Goal: Check status: Check status

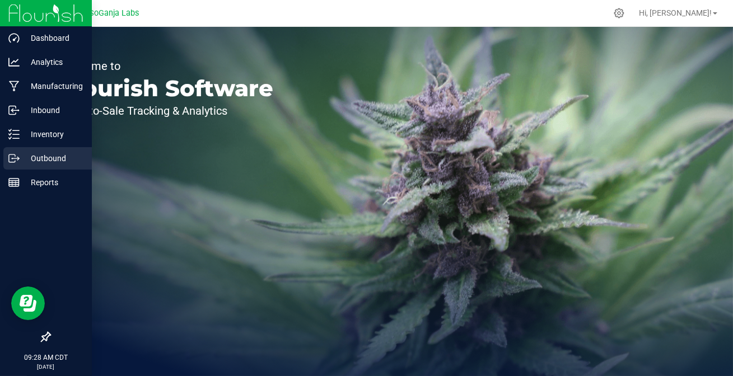
click at [29, 151] on div "Outbound" at bounding box center [47, 158] width 89 height 22
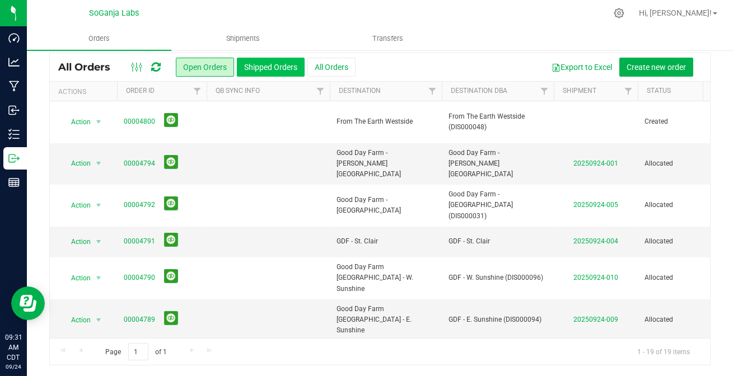
click at [266, 71] on button "Shipped Orders" at bounding box center [271, 67] width 68 height 19
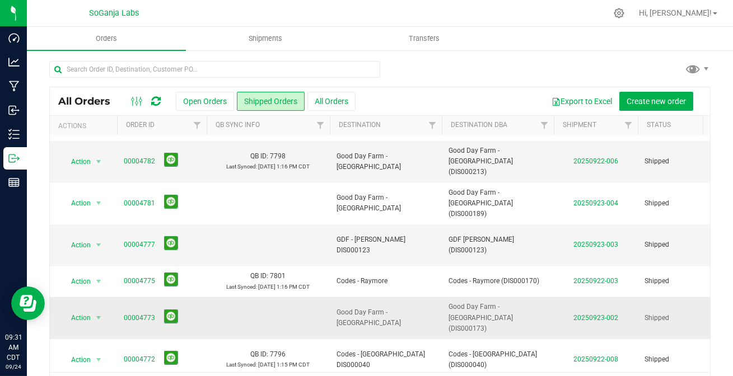
scroll to position [254, 0]
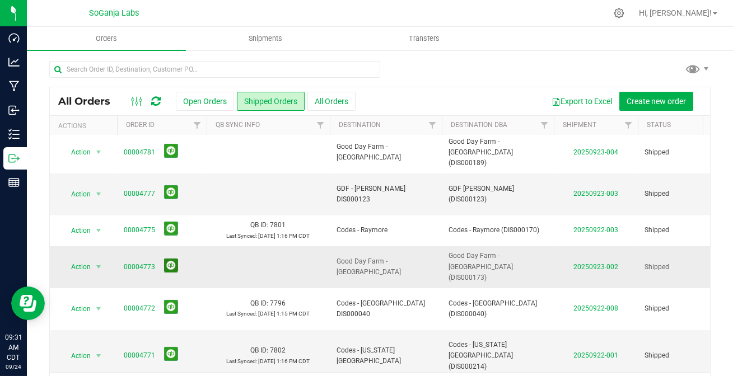
click at [167, 259] on button at bounding box center [171, 266] width 14 height 14
click at [172, 185] on button at bounding box center [171, 192] width 14 height 14
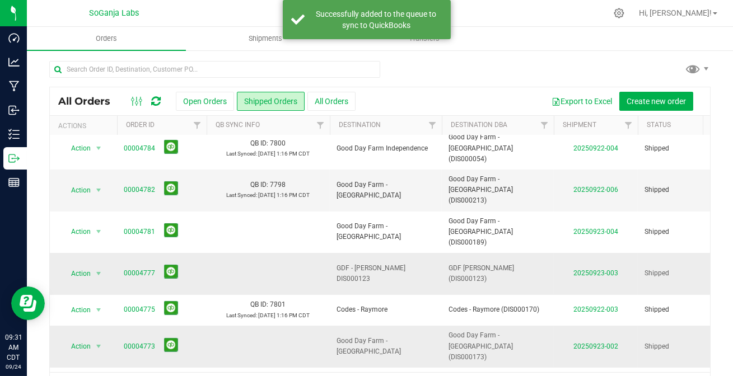
scroll to position [152, 0]
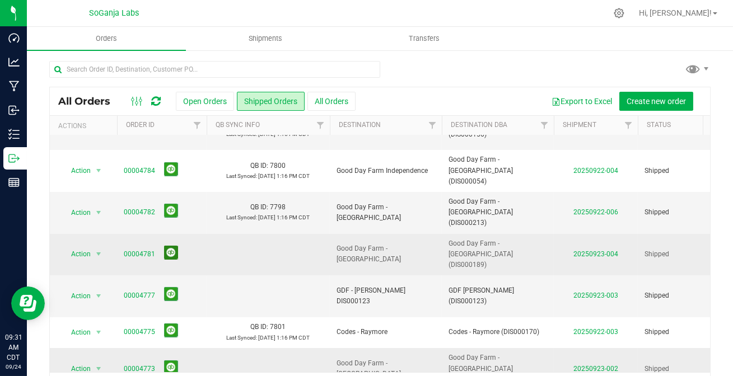
click at [168, 246] on button at bounding box center [171, 253] width 14 height 14
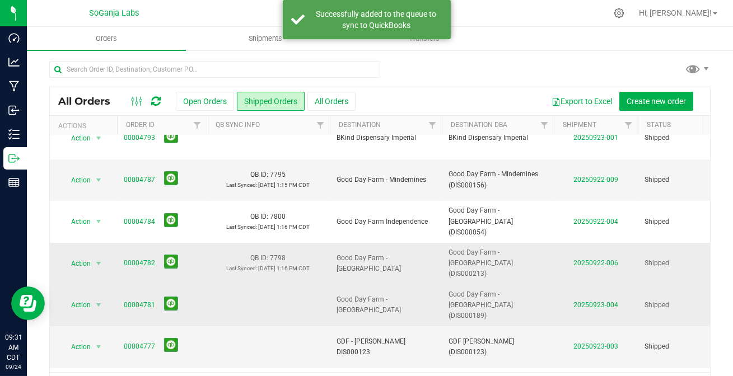
scroll to position [50, 0]
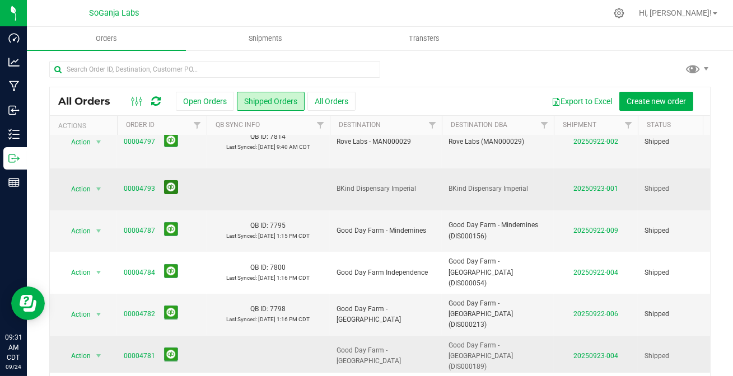
click at [173, 191] on button at bounding box center [171, 187] width 14 height 14
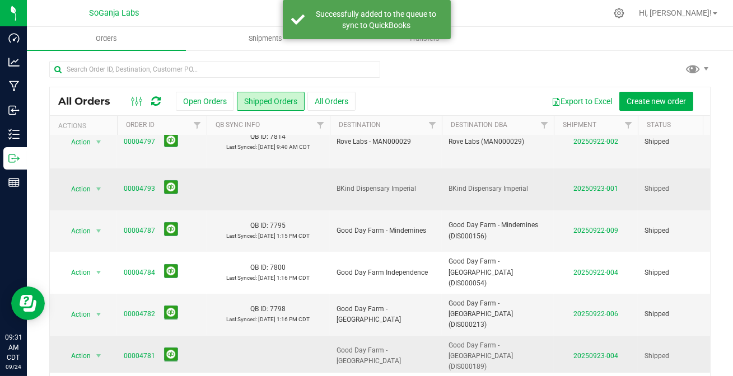
scroll to position [0, 0]
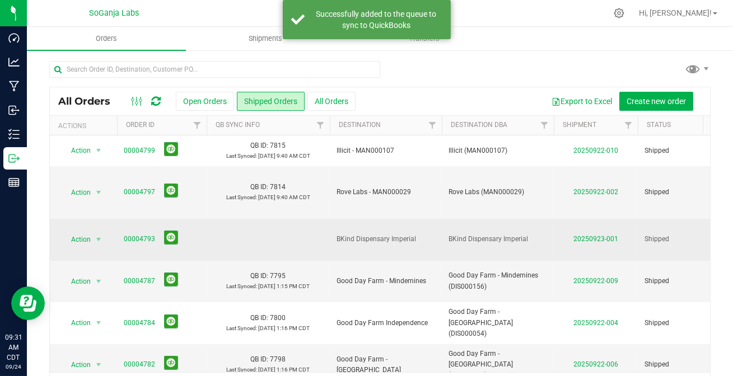
click at [157, 107] on link at bounding box center [156, 101] width 10 height 13
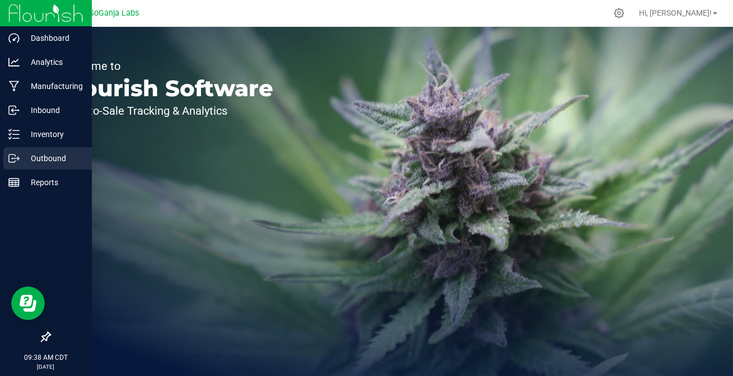
click at [14, 159] on icon at bounding box center [13, 158] width 11 height 11
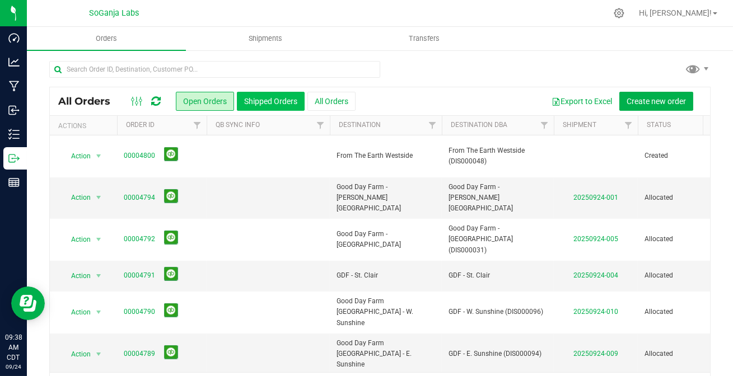
click at [272, 106] on button "Shipped Orders" at bounding box center [271, 101] width 68 height 19
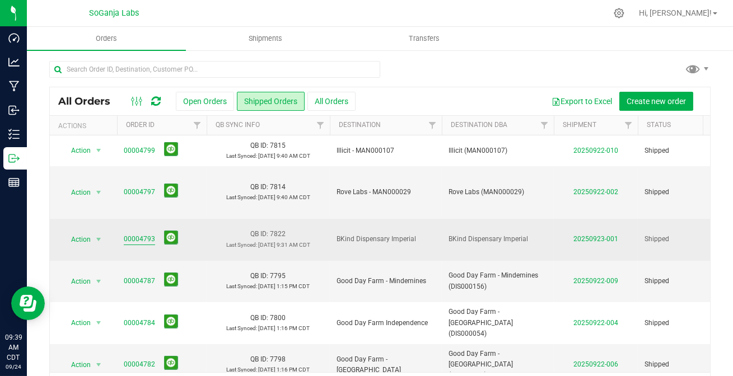
click at [138, 243] on link "00004793" at bounding box center [139, 239] width 31 height 11
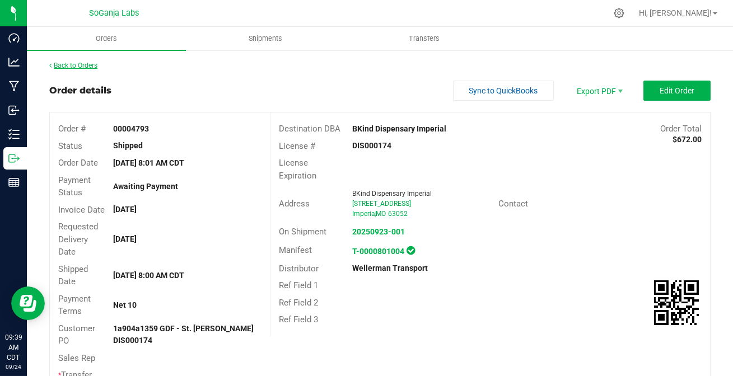
click at [90, 63] on link "Back to Orders" at bounding box center [73, 66] width 48 height 8
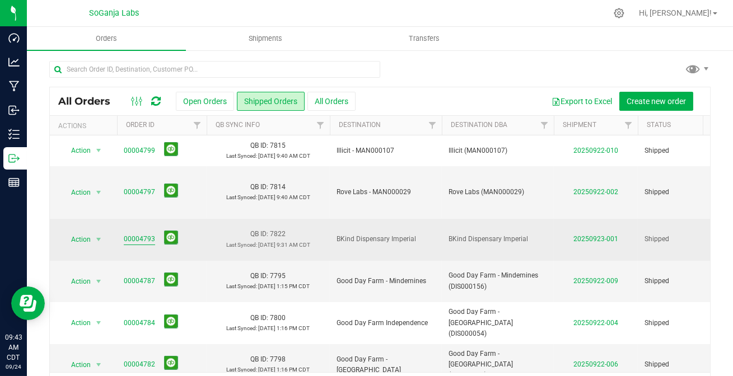
click at [134, 244] on link "00004793" at bounding box center [139, 239] width 31 height 11
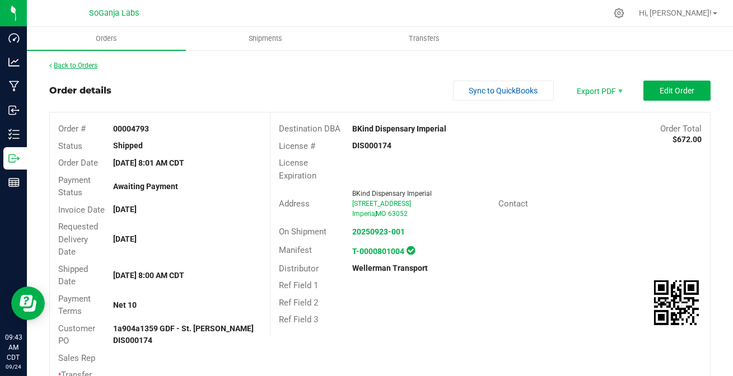
click at [87, 63] on link "Back to Orders" at bounding box center [73, 66] width 48 height 8
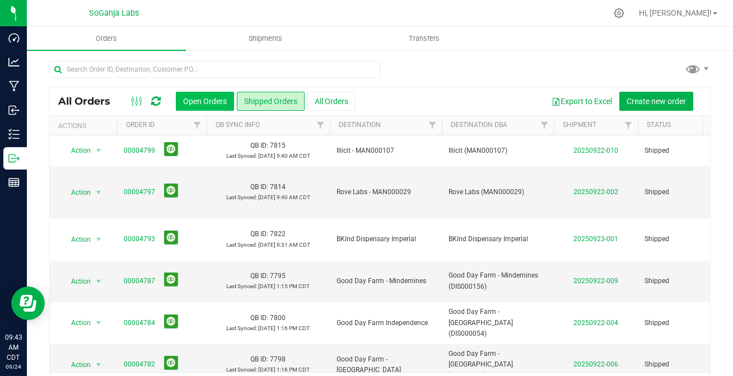
click at [202, 97] on button "Open Orders" at bounding box center [205, 101] width 58 height 19
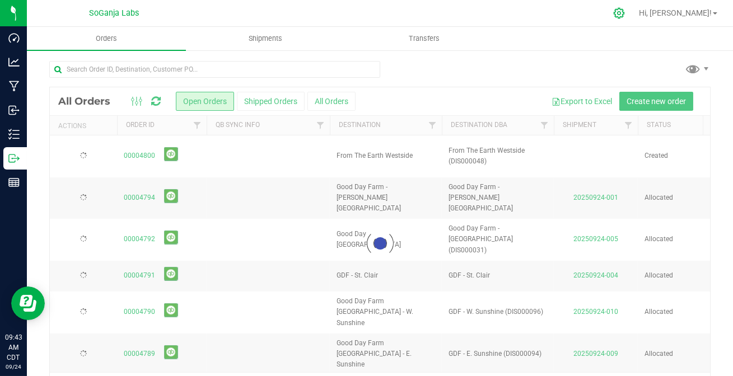
click at [625, 15] on icon at bounding box center [619, 13] width 12 height 12
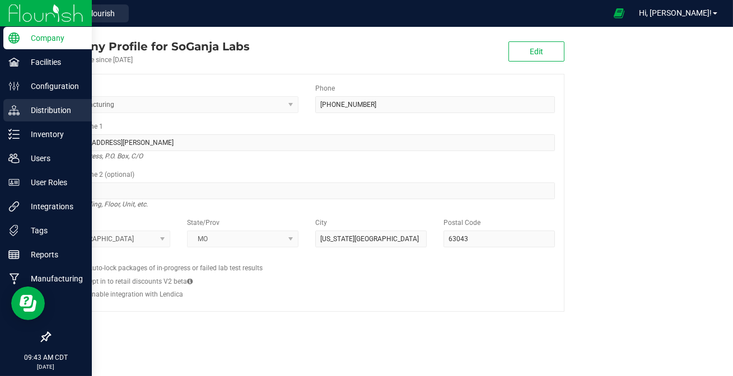
click at [21, 106] on p "Distribution" at bounding box center [53, 110] width 67 height 13
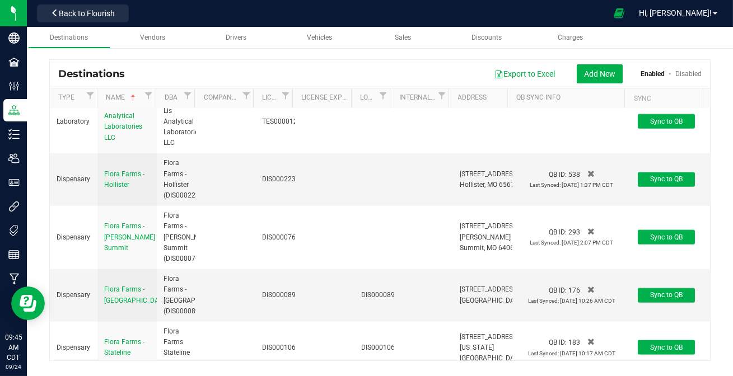
scroll to position [2801, 0]
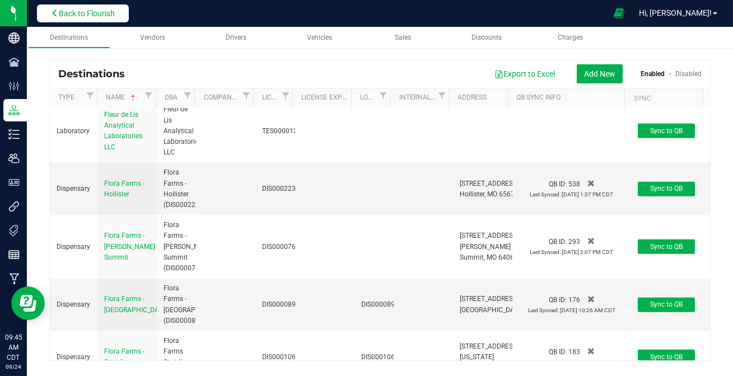
click at [67, 16] on span "Back to Flourish" at bounding box center [87, 13] width 56 height 9
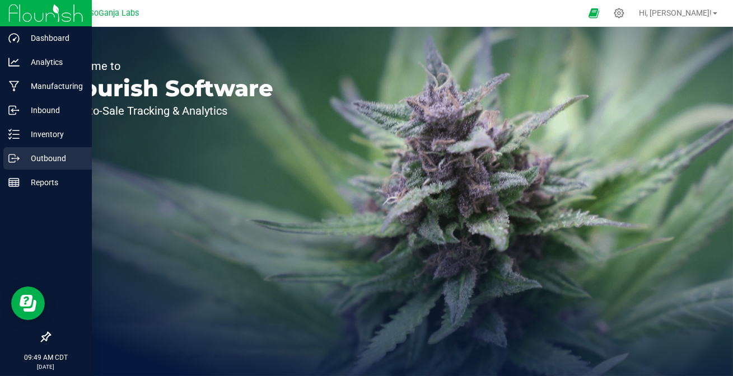
click at [36, 152] on p "Outbound" at bounding box center [53, 158] width 67 height 13
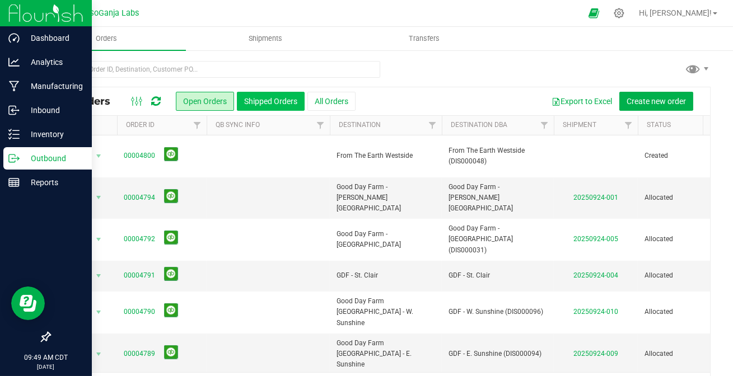
click at [283, 101] on button "Shipped Orders" at bounding box center [271, 101] width 68 height 19
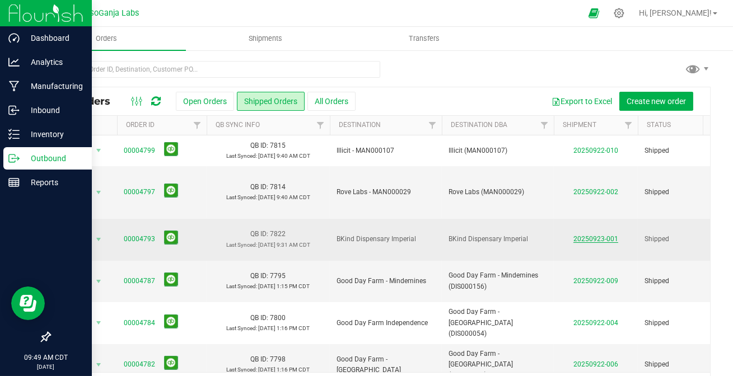
click at [588, 241] on link "20250923-001" at bounding box center [596, 239] width 45 height 8
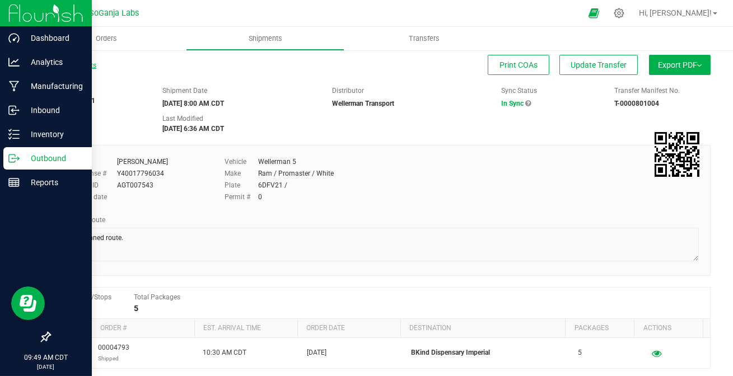
click at [63, 66] on link "All Shipments" at bounding box center [72, 66] width 47 height 8
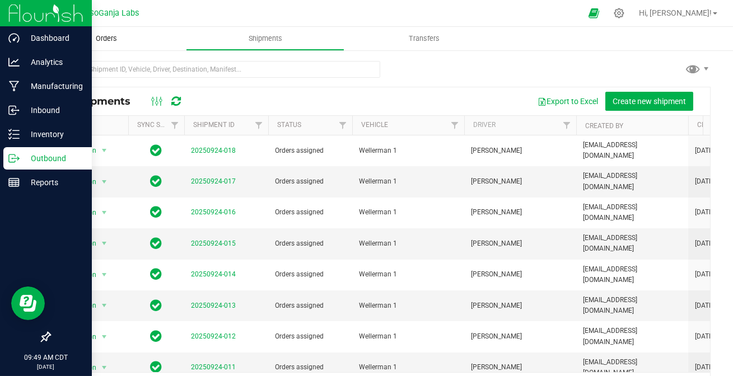
click at [115, 43] on span "Orders" at bounding box center [107, 39] width 52 height 10
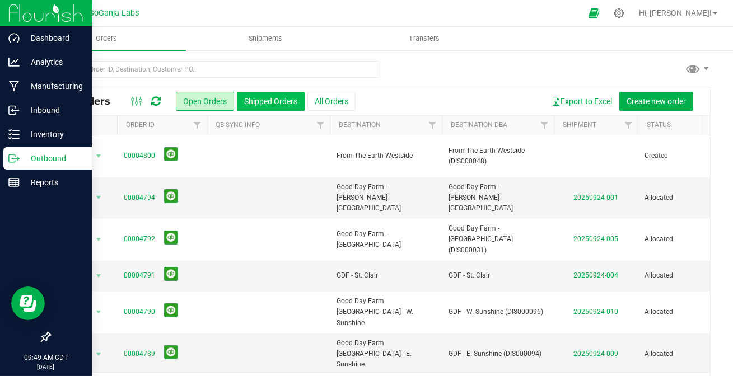
click at [263, 101] on button "Shipped Orders" at bounding box center [271, 101] width 68 height 19
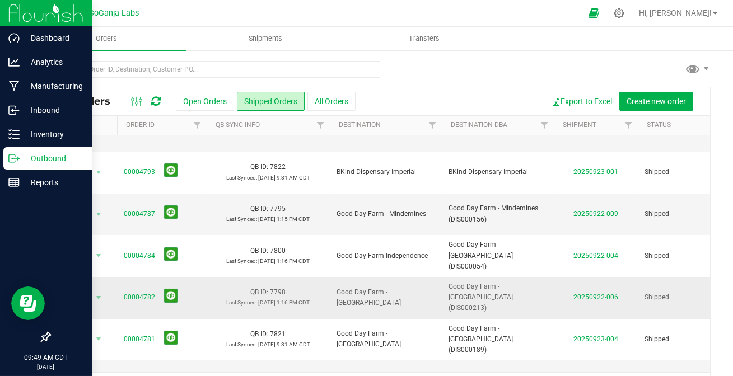
scroll to position [101, 0]
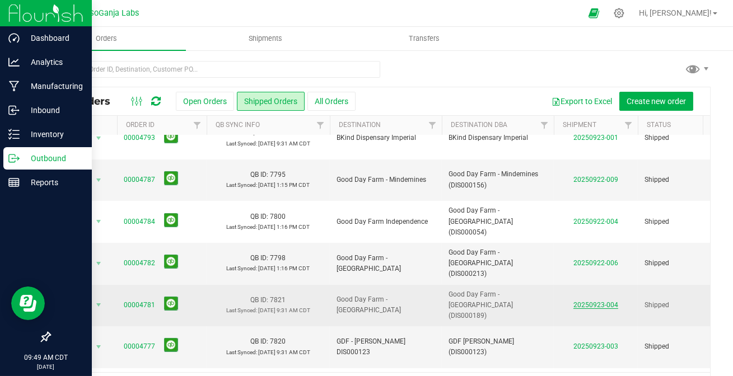
click at [585, 301] on link "20250923-004" at bounding box center [596, 305] width 45 height 8
